Goal: Task Accomplishment & Management: Use online tool/utility

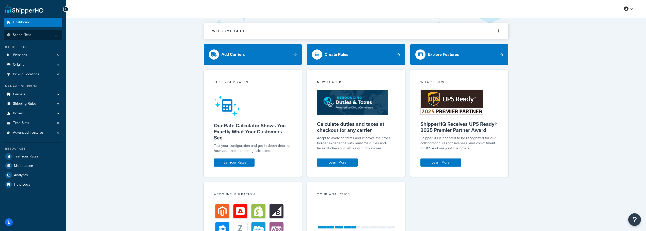
click at [52, 33] on p "Scope: Test" at bounding box center [33, 35] width 54 height 4
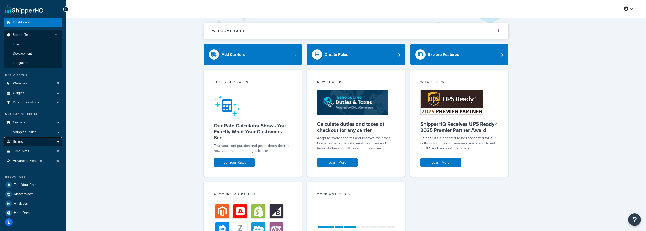
click at [26, 142] on link "Boxes" at bounding box center [33, 141] width 58 height 9
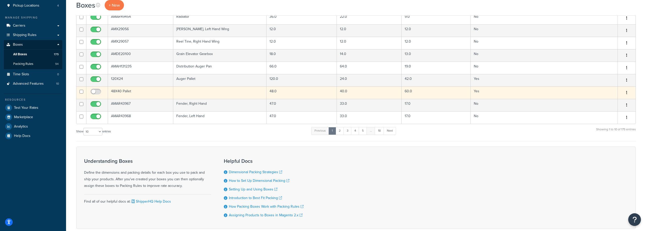
scroll to position [76, 0]
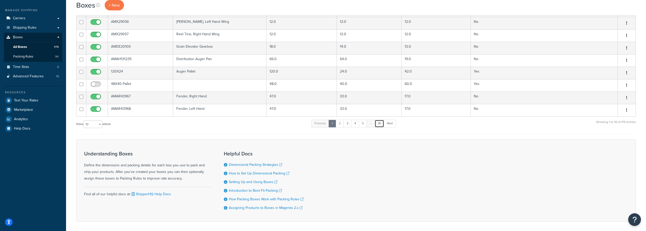
click at [383, 127] on link "18" at bounding box center [379, 124] width 9 height 8
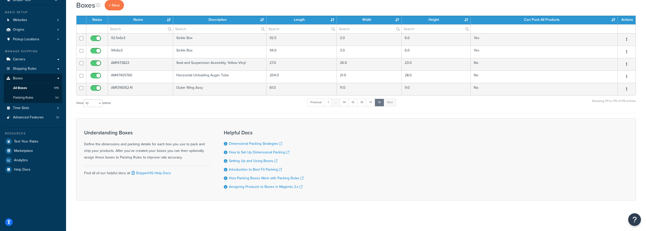
scroll to position [35, 0]
click at [24, 99] on span "Packing Rules" at bounding box center [23, 98] width 20 height 4
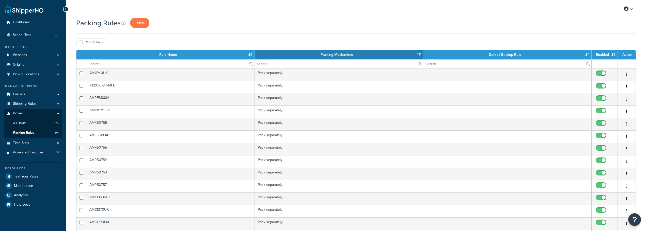
select select "15"
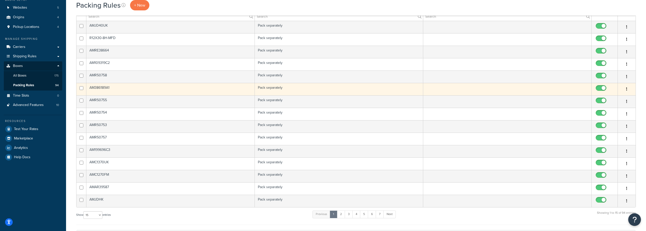
scroll to position [76, 0]
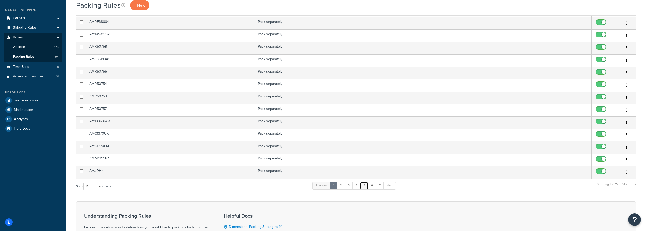
click at [364, 185] on link "5" at bounding box center [364, 186] width 8 height 8
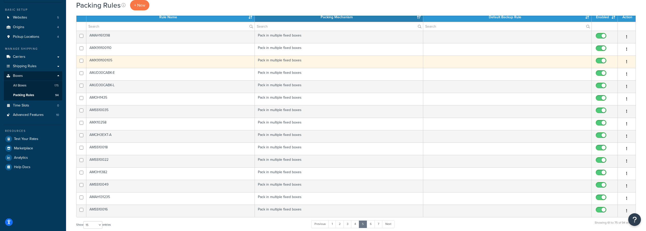
scroll to position [0, 0]
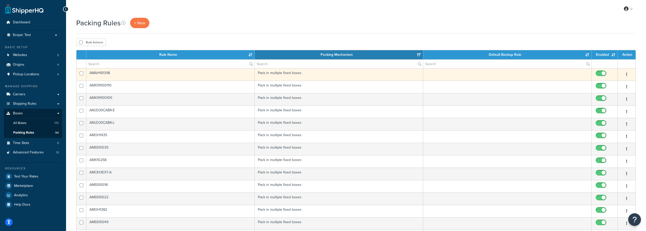
click at [107, 76] on td "AMAH161398" at bounding box center [170, 74] width 168 height 12
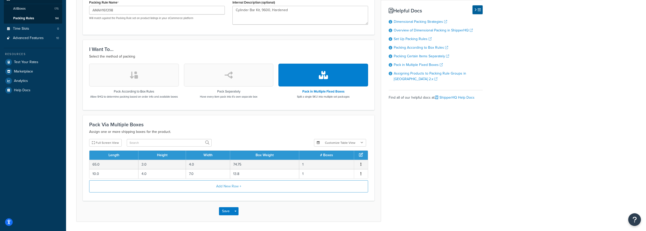
scroll to position [127, 0]
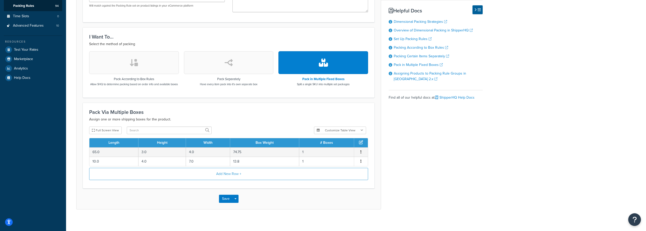
click at [219, 72] on button "button" at bounding box center [229, 62] width 90 height 23
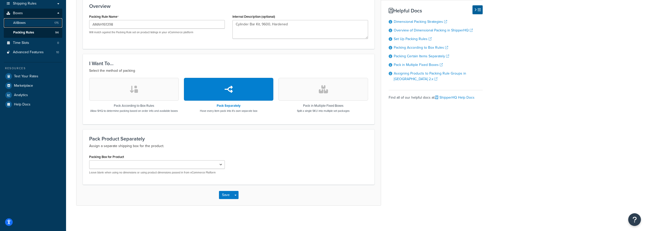
click at [27, 20] on link "All Boxes 175" at bounding box center [33, 22] width 58 height 9
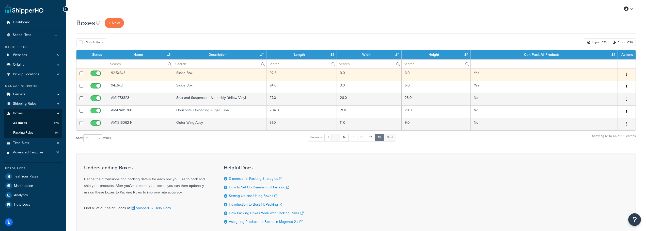
click at [119, 71] on td "92.5x6x3" at bounding box center [140, 74] width 65 height 12
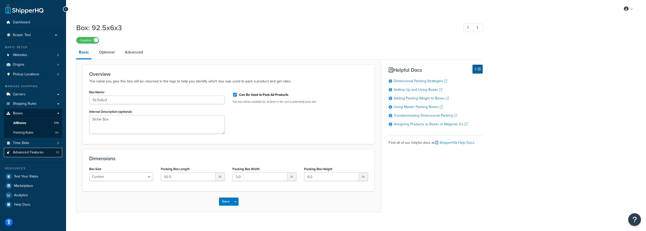
click at [32, 154] on span "Advanced Features" at bounding box center [28, 153] width 31 height 4
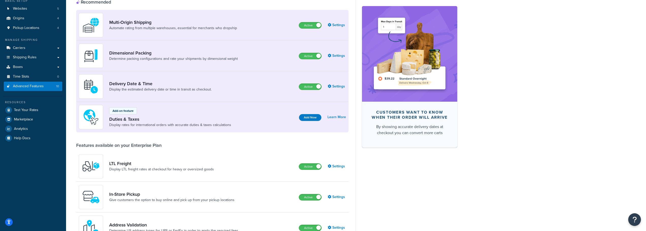
scroll to position [40, 0]
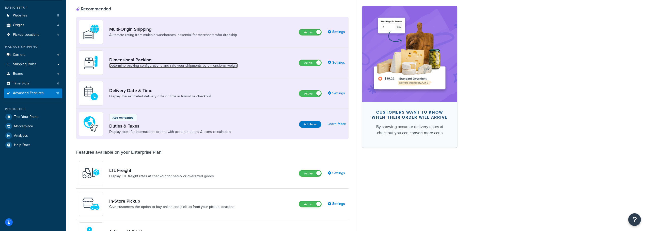
click at [129, 66] on link "Determine packing configurations and rate your shipments by dimensional weight" at bounding box center [173, 65] width 129 height 5
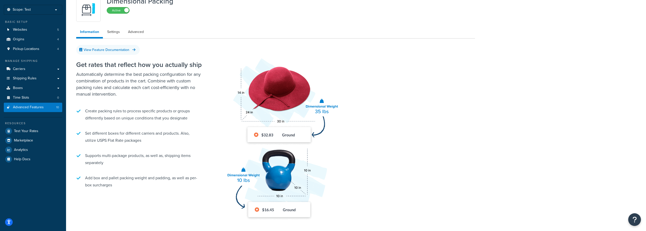
scroll to position [51, 0]
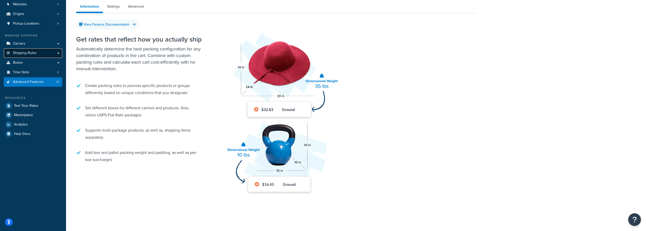
click at [34, 55] on span "Shipping Rules" at bounding box center [25, 53] width 24 height 4
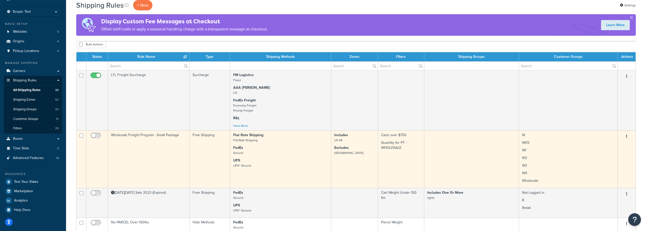
scroll to position [51, 0]
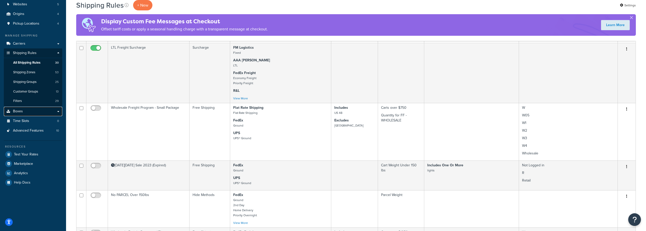
click at [23, 114] on link "Boxes" at bounding box center [33, 111] width 58 height 9
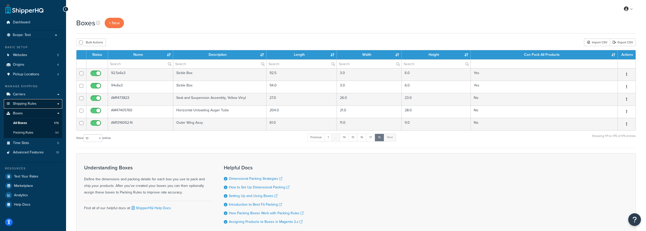
click at [19, 105] on span "Shipping Rules" at bounding box center [25, 104] width 24 height 4
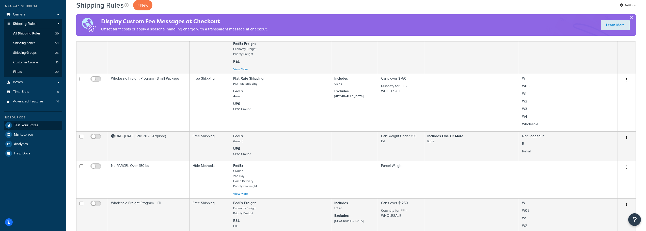
scroll to position [51, 0]
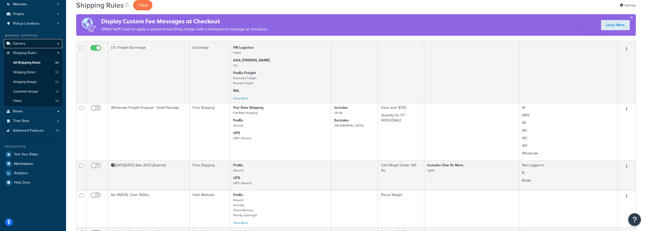
click at [18, 45] on span "Carriers" at bounding box center [19, 44] width 12 height 4
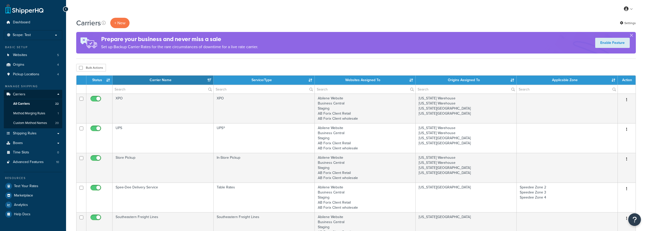
select select "15"
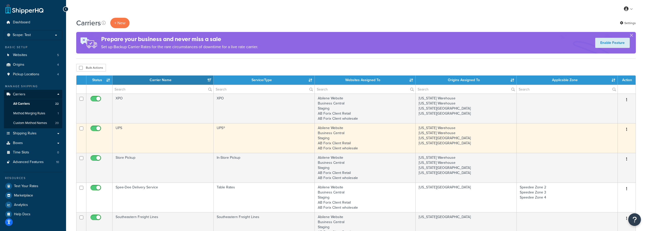
click at [117, 130] on td "UPS" at bounding box center [163, 138] width 101 height 30
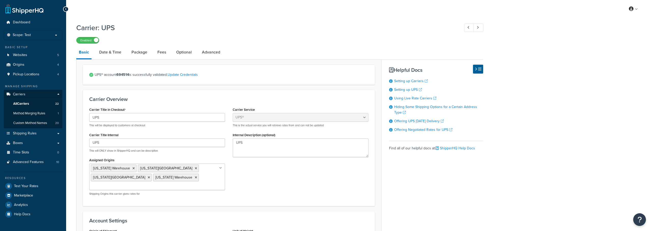
select select "ups"
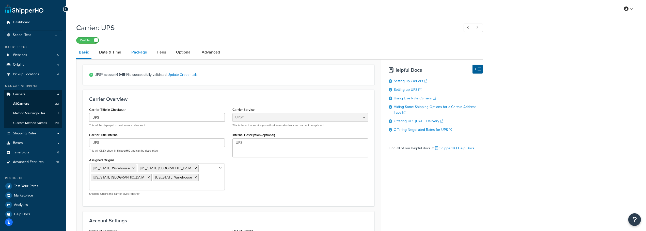
click at [138, 53] on link "Package" at bounding box center [139, 52] width 21 height 12
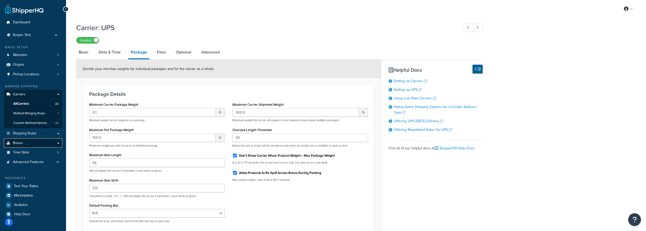
click at [21, 143] on span "Boxes" at bounding box center [18, 143] width 10 height 4
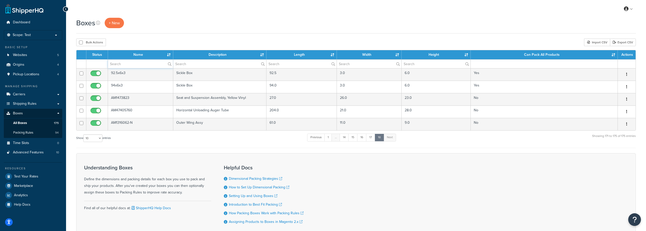
click at [128, 65] on input "text" at bounding box center [140, 64] width 65 height 9
click at [198, 65] on input "text" at bounding box center [219, 64] width 93 height 9
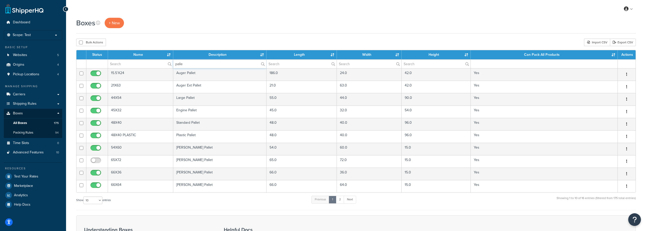
type input "palle"
click at [94, 203] on select "10 15 25 50 100 1000" at bounding box center [92, 201] width 19 height 8
select select "50"
click at [84, 197] on select "10 15 25 50 100 1000" at bounding box center [92, 201] width 19 height 8
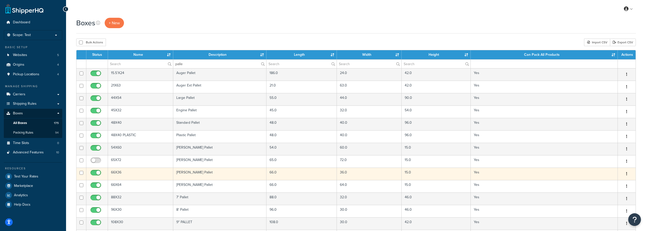
scroll to position [51, 0]
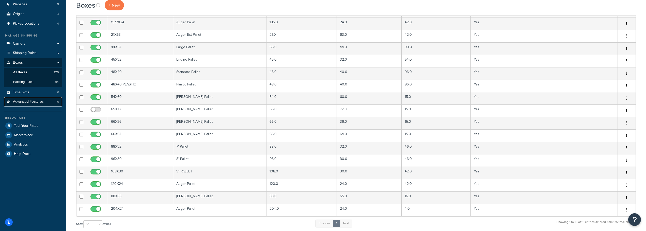
click at [39, 104] on span "Advanced Features" at bounding box center [28, 102] width 31 height 4
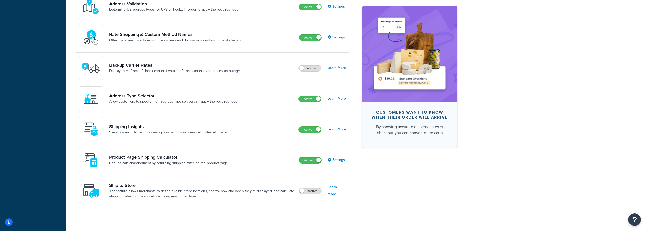
scroll to position [268, 0]
click at [167, 159] on link "Product Page Shipping Calculator" at bounding box center [168, 157] width 119 height 6
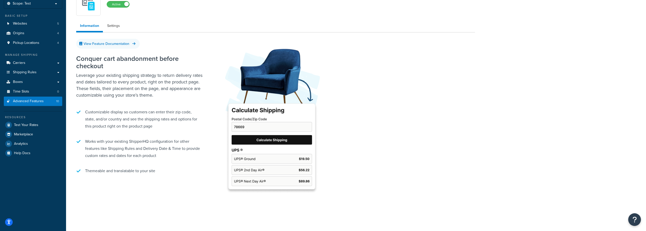
scroll to position [33, 0]
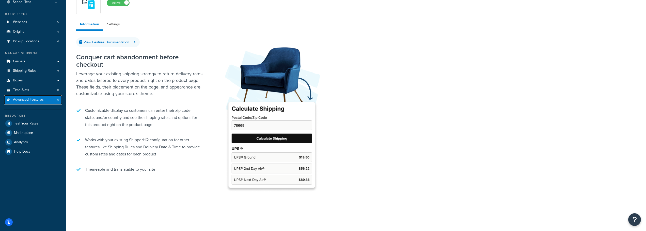
click at [22, 98] on span "Advanced Features" at bounding box center [28, 100] width 31 height 4
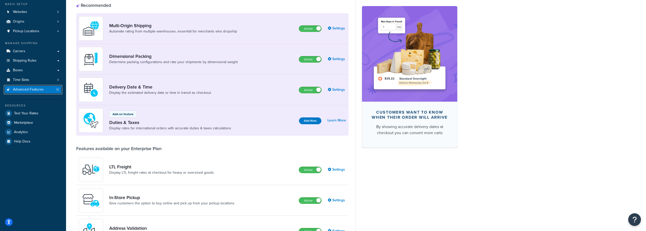
scroll to position [33, 0]
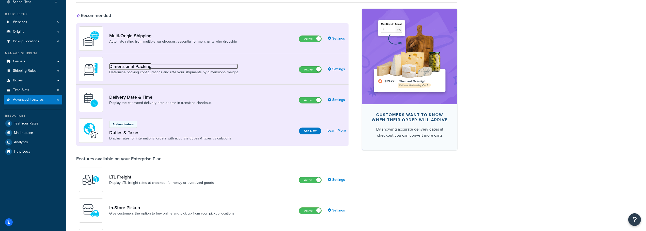
click at [148, 69] on link "Dimensional Packing" at bounding box center [173, 67] width 129 height 6
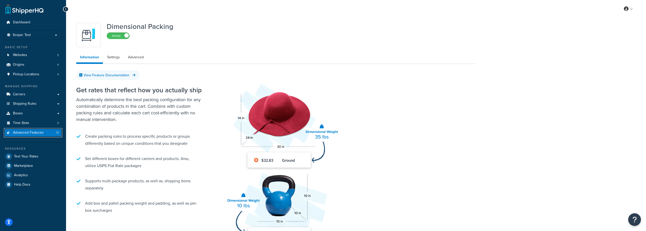
click at [28, 134] on span "Advanced Features" at bounding box center [28, 133] width 31 height 4
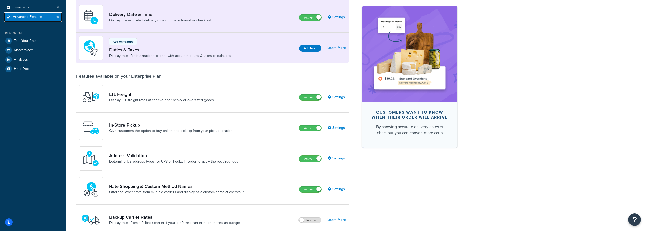
scroll to position [90, 0]
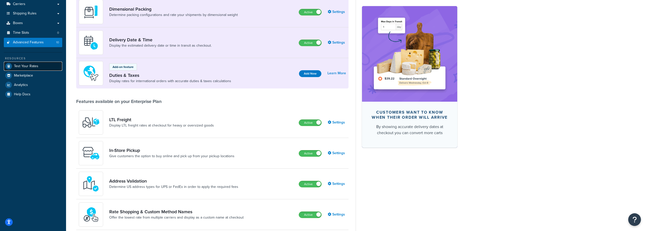
click at [27, 70] on link "Test Your Rates" at bounding box center [33, 66] width 58 height 9
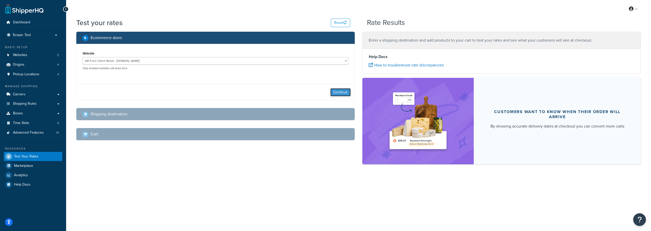
click at [340, 90] on button "Continue" at bounding box center [340, 92] width 20 height 8
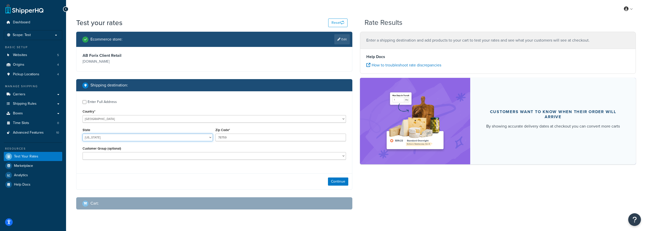
click at [111, 141] on select "Alabama Alaska American Samoa Arizona Arkansas Armed Forces Americas Armed Forc…" at bounding box center [148, 138] width 130 height 8
select select "MO"
click at [83, 134] on select "Alabama Alaska American Samoa Arizona Arkansas Armed Forces Americas Armed Forc…" at bounding box center [148, 138] width 130 height 8
click at [230, 138] on input "78759" at bounding box center [280, 138] width 130 height 8
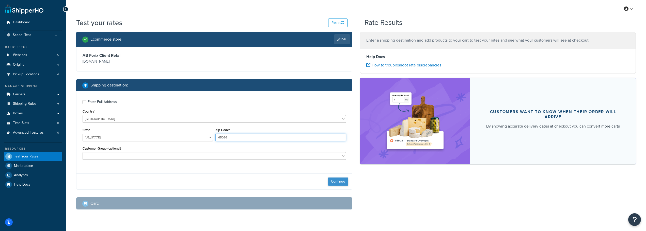
type input "65026"
click at [341, 179] on button "Continue" at bounding box center [338, 182] width 20 height 8
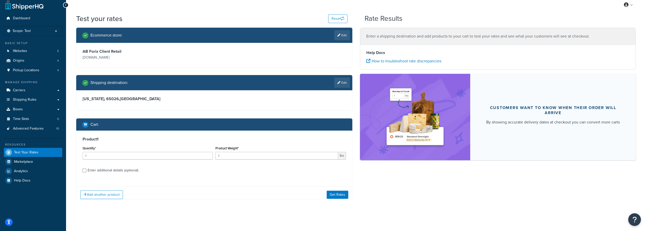
scroll to position [5, 0]
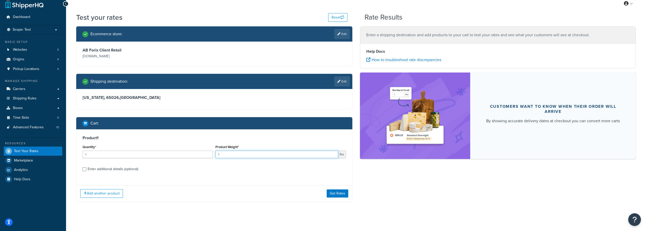
click at [224, 156] on input "1" at bounding box center [276, 155] width 122 height 8
type input "26"
click at [113, 168] on div "Enter additional details (optional)" at bounding box center [113, 169] width 51 height 7
click at [86, 168] on input "Enter additional details (optional)" at bounding box center [85, 170] width 4 height 4
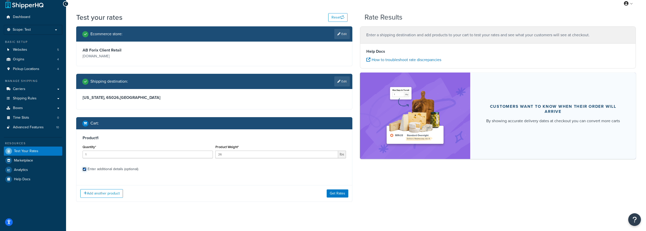
checkbox input "true"
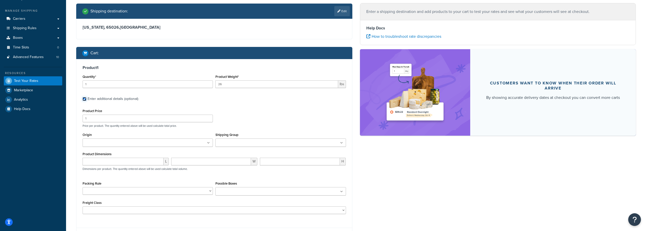
scroll to position [83, 0]
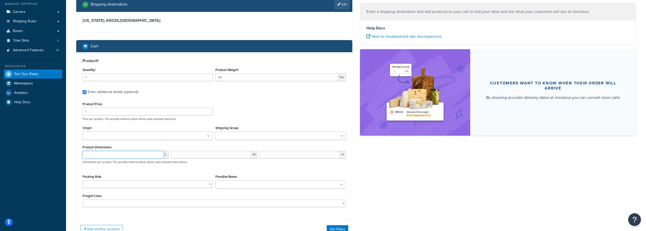
click at [97, 155] on input "number" at bounding box center [123, 155] width 81 height 8
type input "18"
type input "9"
type input "5"
click at [343, 229] on button "Get Rates" at bounding box center [338, 230] width 22 height 8
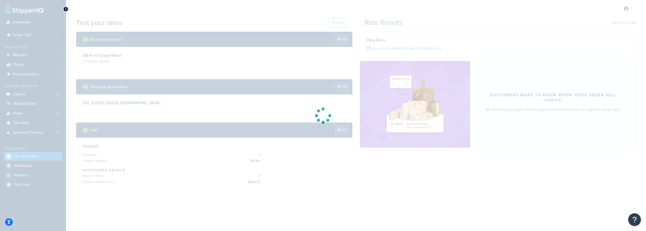
scroll to position [0, 0]
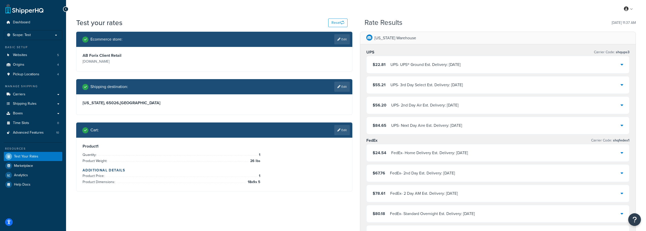
click at [623, 65] on icon at bounding box center [622, 65] width 3 height 4
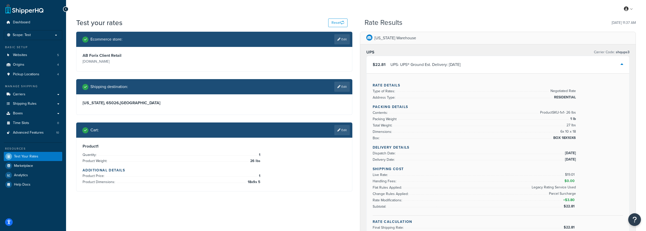
click at [342, 134] on link "Edit" at bounding box center [342, 130] width 16 height 10
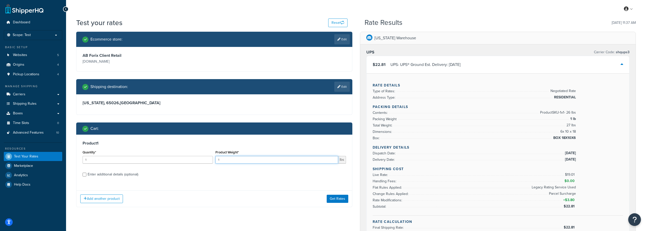
click at [253, 157] on input "1" at bounding box center [276, 160] width 122 height 8
click at [252, 160] on input "1" at bounding box center [276, 160] width 122 height 8
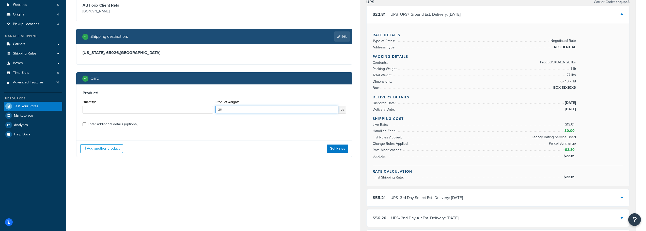
scroll to position [51, 0]
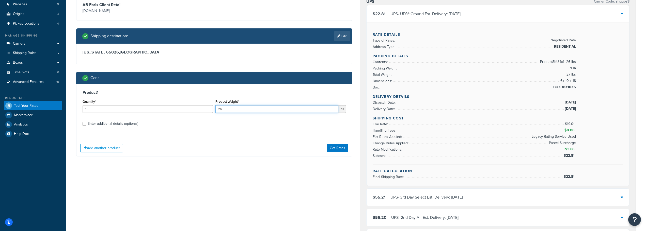
type input "26"
click at [85, 123] on input "Enter additional details (optional)" at bounding box center [85, 124] width 4 height 4
checkbox input "true"
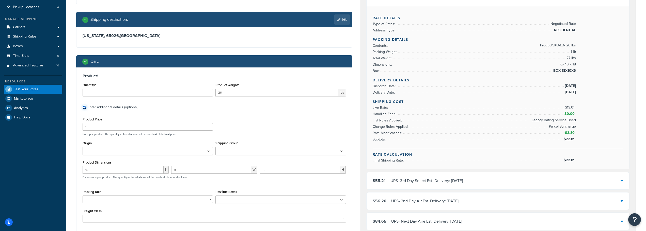
scroll to position [76, 0]
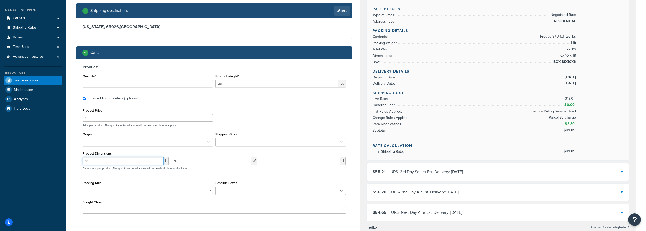
click at [100, 162] on input "18" at bounding box center [123, 162] width 81 height 8
click at [100, 163] on input "18" at bounding box center [123, 162] width 81 height 8
drag, startPoint x: 100, startPoint y: 163, endPoint x: 1, endPoint y: 157, distance: 99.8
type input "49"
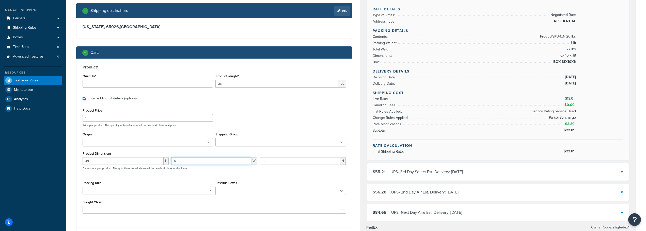
type input "6"
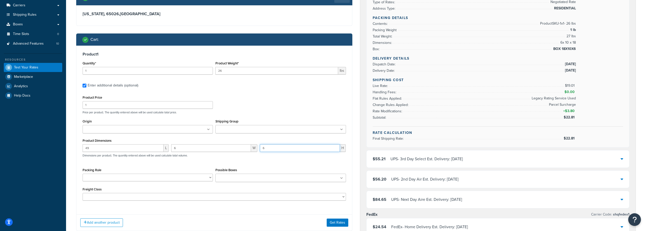
scroll to position [102, 0]
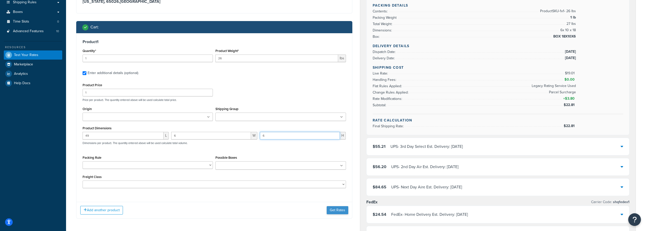
type input "6"
click at [340, 214] on button "Get Rates" at bounding box center [338, 211] width 22 height 8
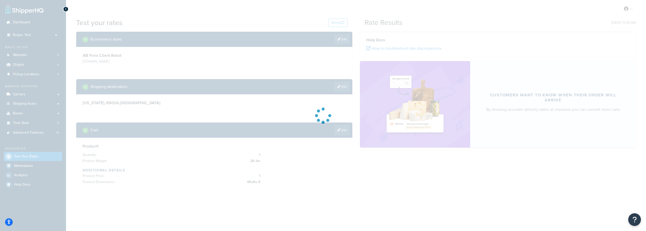
scroll to position [0, 0]
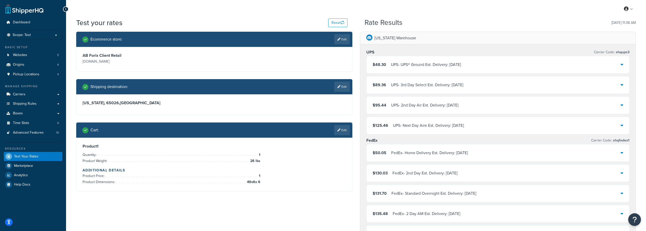
click at [621, 66] on icon at bounding box center [622, 65] width 3 height 4
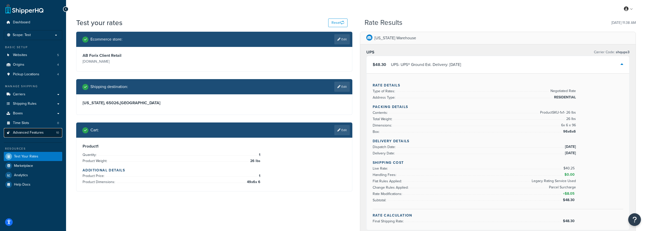
click at [38, 135] on span "Advanced Features" at bounding box center [28, 133] width 31 height 4
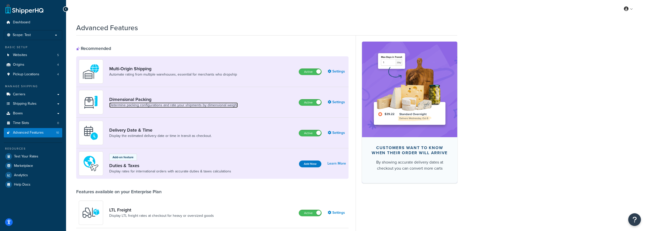
click at [120, 104] on link "Determine packing configurations and rate your shipments by dimensional weight" at bounding box center [173, 105] width 129 height 5
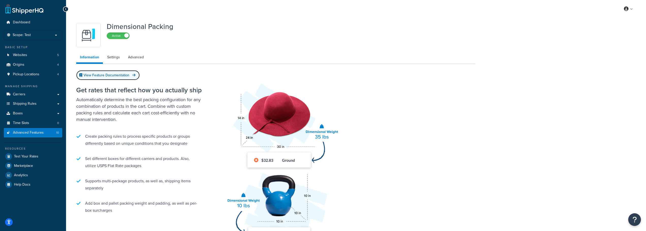
click at [133, 76] on icon at bounding box center [133, 75] width 3 height 4
click at [119, 58] on link "Settings" at bounding box center [113, 57] width 20 height 10
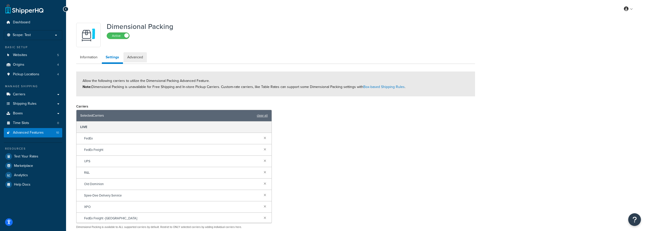
drag, startPoint x: 135, startPoint y: 56, endPoint x: 166, endPoint y: 62, distance: 31.3
click at [135, 56] on link "Advanced" at bounding box center [134, 57] width 23 height 10
select select "false"
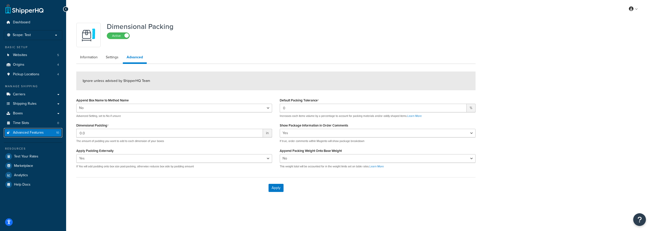
click at [26, 132] on span "Advanced Features" at bounding box center [28, 133] width 31 height 4
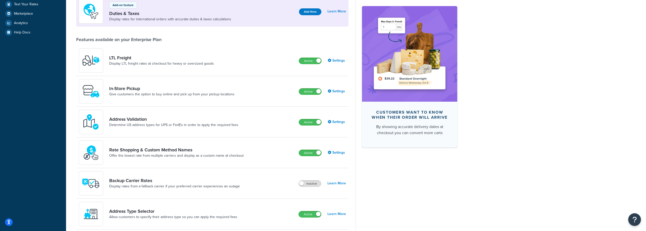
scroll to position [203, 0]
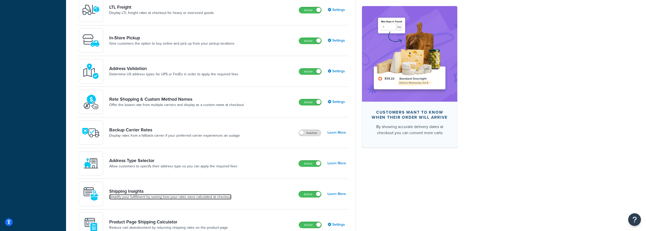
click at [155, 199] on link "Simplify your fulfillment by seeing how your rates were calculated at checkout" at bounding box center [170, 197] width 122 height 5
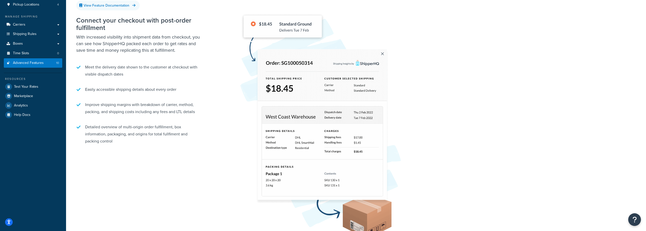
scroll to position [68, 0]
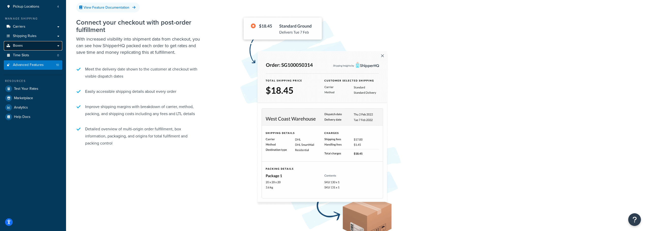
click at [14, 44] on span "Boxes" at bounding box center [18, 46] width 10 height 4
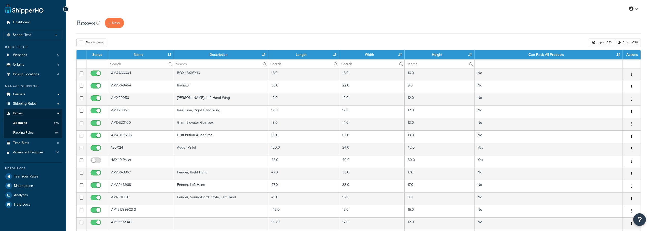
select select "50"
click at [131, 64] on input "text" at bounding box center [140, 64] width 65 height 9
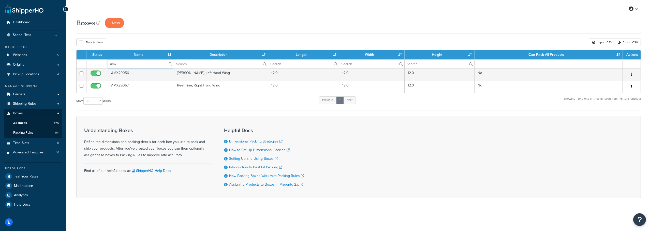
type input "amx"
click at [219, 115] on form "Status Name Description Length Width Height Can Pack All Products Actions amx A…" at bounding box center [358, 124] width 564 height 149
drag, startPoint x: 144, startPoint y: 63, endPoint x: 100, endPoint y: 64, distance: 43.7
click at [100, 65] on tr "amx" at bounding box center [358, 63] width 564 height 9
click at [187, 65] on input "text" at bounding box center [221, 64] width 94 height 9
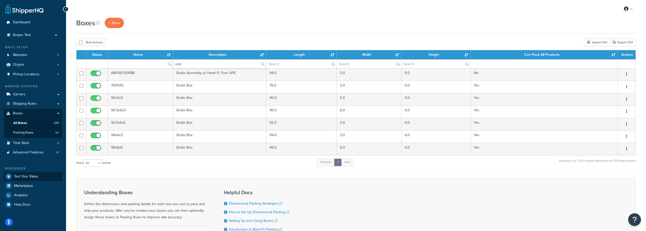
type input "sick"
click at [30, 176] on span "Test Your Rates" at bounding box center [26, 177] width 24 height 4
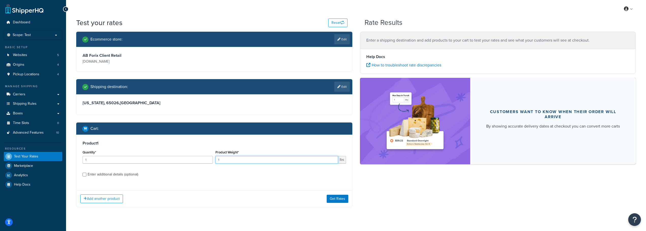
click at [246, 162] on input "1" at bounding box center [276, 160] width 122 height 8
type input "28"
click at [90, 176] on div "Enter additional details (optional)" at bounding box center [113, 174] width 51 height 7
click at [86, 176] on input "Enter additional details (optional)" at bounding box center [85, 175] width 4 height 4
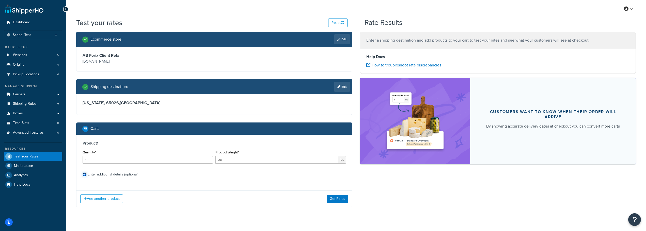
checkbox input "true"
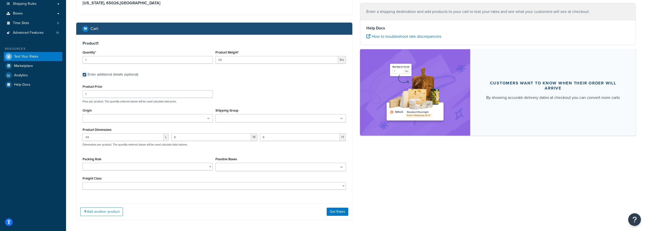
scroll to position [102, 0]
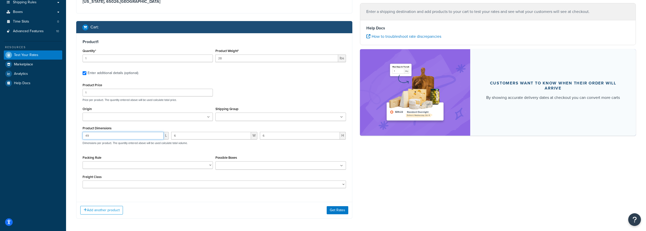
click at [97, 137] on input "49" at bounding box center [123, 136] width 81 height 8
type input "90"
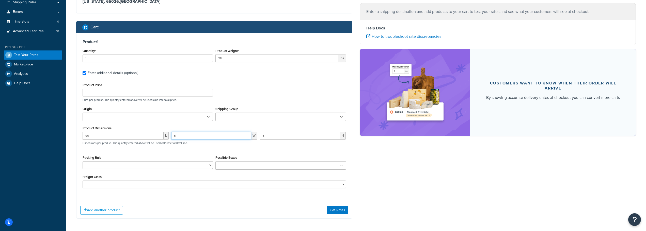
type input "5"
click at [333, 209] on button "Get Rates" at bounding box center [338, 211] width 22 height 8
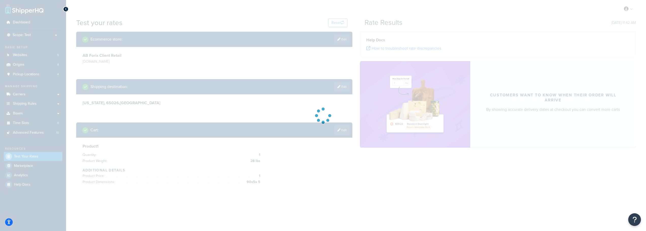
scroll to position [0, 0]
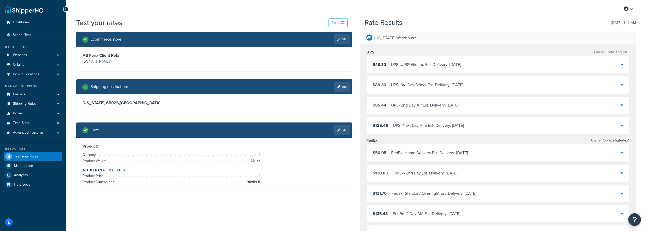
click at [620, 65] on div "$48.30 UPS - UPS® Ground Est. Delivery: Mon, Sep 22" at bounding box center [498, 64] width 263 height 17
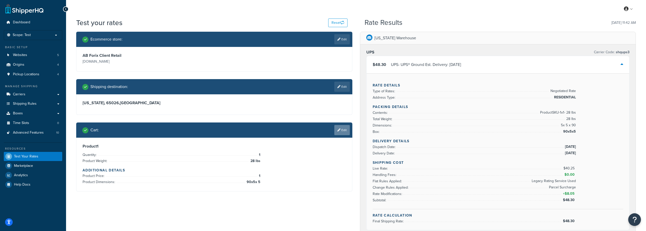
click at [346, 130] on link "Edit" at bounding box center [342, 130] width 16 height 10
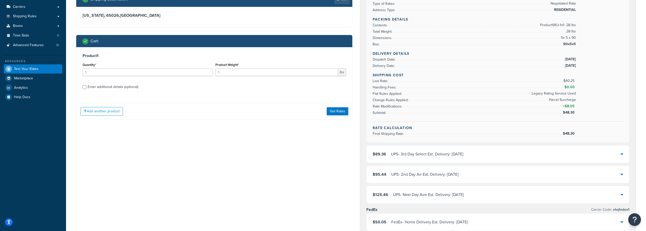
scroll to position [102, 0]
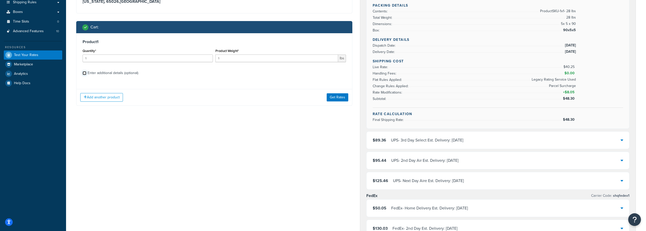
click at [86, 72] on input "Enter additional details (optional)" at bounding box center [85, 73] width 4 height 4
checkbox input "true"
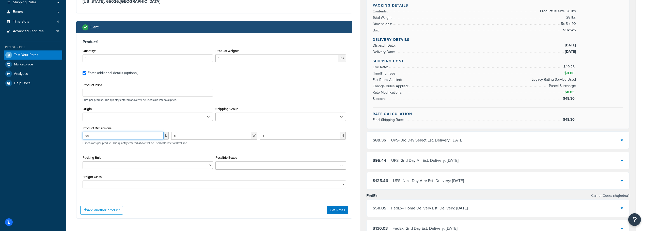
drag, startPoint x: 96, startPoint y: 139, endPoint x: 54, endPoint y: 139, distance: 41.7
drag, startPoint x: 180, startPoint y: 136, endPoint x: 158, endPoint y: 137, distance: 22.1
click at [158, 137] on div "L 5 W 5 H Dimensions per product. The quantity entered above will be used calcu…" at bounding box center [214, 141] width 266 height 19
drag, startPoint x: 273, startPoint y: 135, endPoint x: 246, endPoint y: 138, distance: 27.1
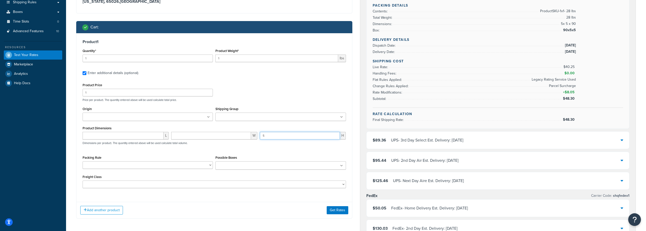
click at [250, 136] on div "L W 5 H Dimensions per product. The quantity entered above will be used calcula…" at bounding box center [214, 141] width 266 height 19
click at [340, 167] on ul at bounding box center [280, 166] width 130 height 8
click at [166, 207] on div "Add another product Get Rates" at bounding box center [214, 212] width 276 height 17
click at [332, 210] on button "Get Rates" at bounding box center [338, 212] width 22 height 8
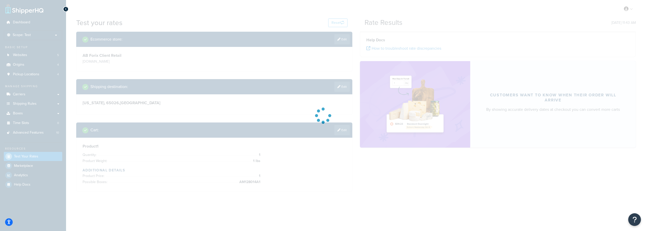
scroll to position [0, 0]
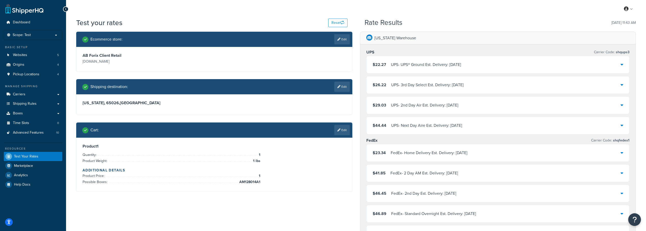
click at [622, 65] on icon at bounding box center [622, 65] width 3 height 4
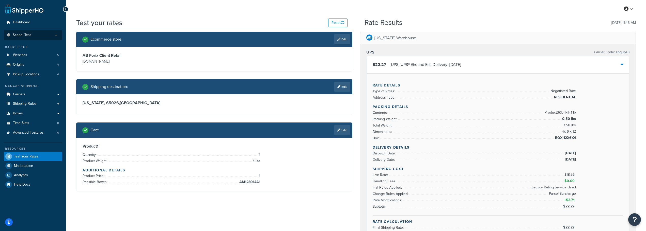
click at [56, 35] on p "Scope: Test" at bounding box center [33, 35] width 54 height 4
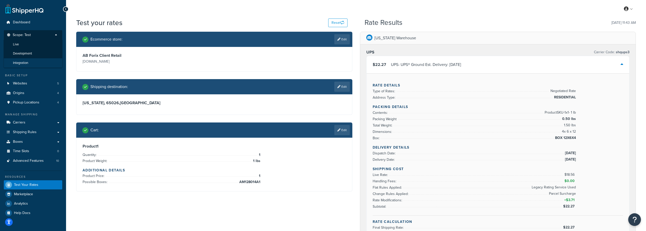
click at [33, 64] on li "Integration" at bounding box center [33, 62] width 59 height 9
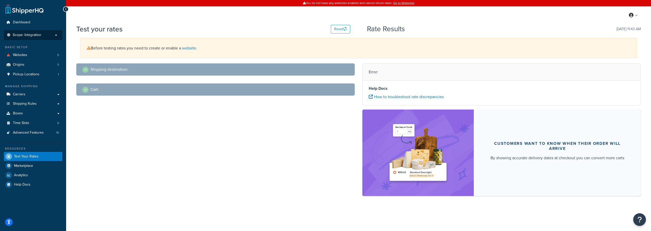
click at [30, 35] on span "Scope: Integration" at bounding box center [27, 35] width 28 height 4
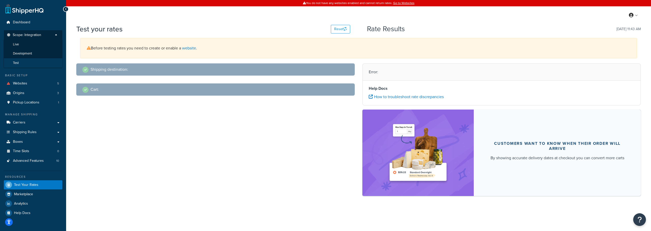
click at [23, 62] on li "Test" at bounding box center [33, 62] width 59 height 9
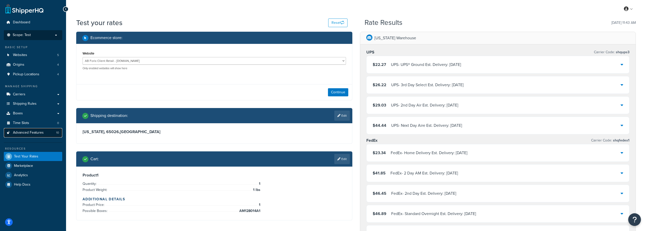
click at [27, 135] on span "Advanced Features" at bounding box center [28, 133] width 31 height 4
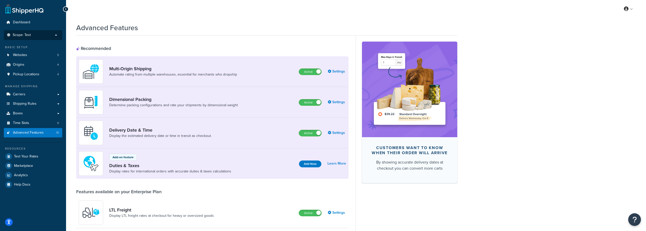
click at [30, 34] on span "Scope: Test" at bounding box center [22, 35] width 18 height 4
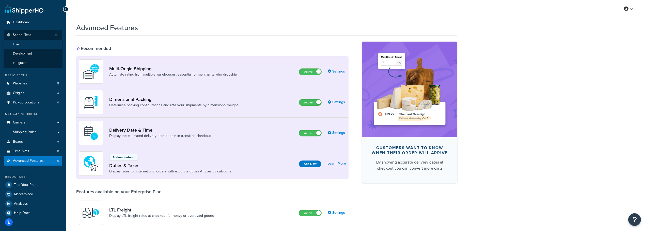
click at [28, 46] on li "Live" at bounding box center [33, 44] width 59 height 9
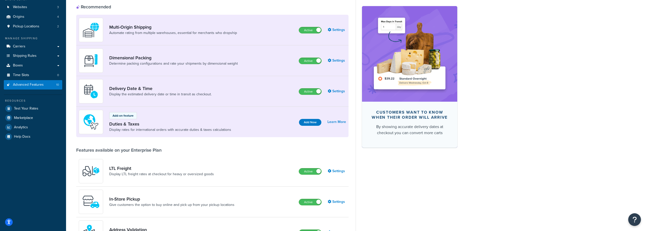
scroll to position [46, 0]
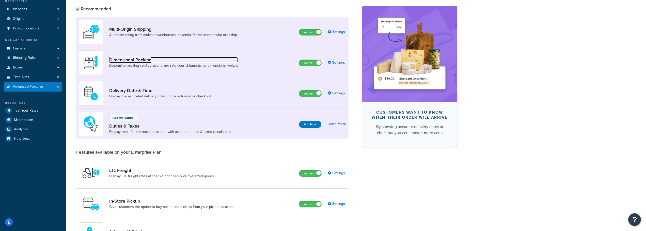
click at [132, 61] on link "Dimensional Packing" at bounding box center [173, 60] width 129 height 6
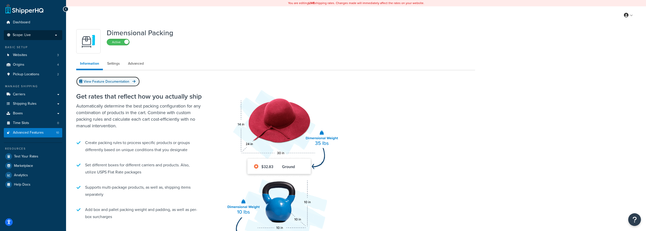
click at [125, 79] on link "View Feature Documentation" at bounding box center [108, 82] width 64 height 10
click at [17, 113] on span "Boxes" at bounding box center [18, 114] width 10 height 4
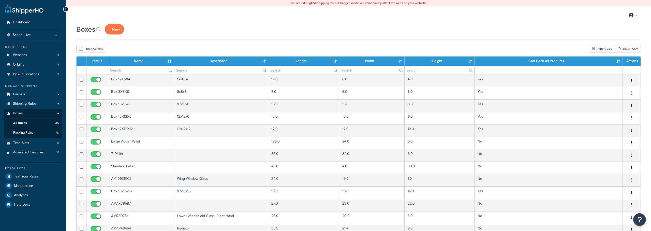
select select "50"
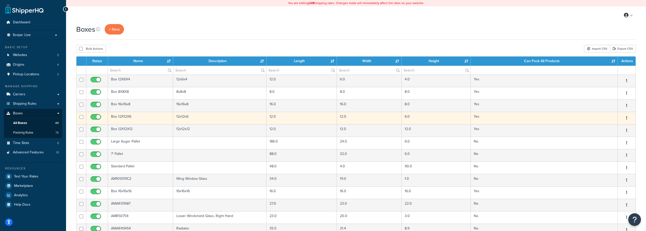
click at [121, 118] on td "Box 12X12X6" at bounding box center [140, 118] width 65 height 12
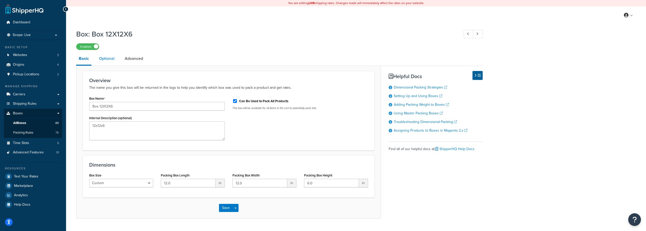
click at [105, 58] on link "Optional" at bounding box center [107, 59] width 21 height 12
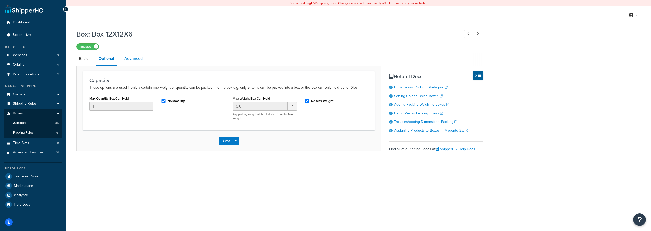
click at [134, 56] on link "Advanced" at bounding box center [133, 59] width 23 height 12
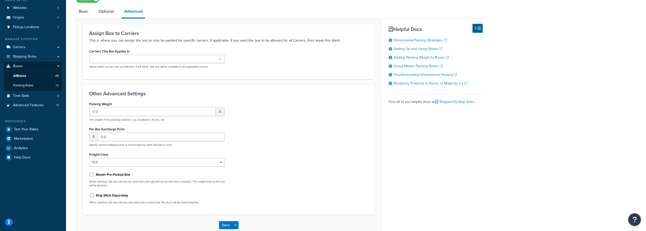
scroll to position [51, 0]
